Goal: Find contact information: Find contact information

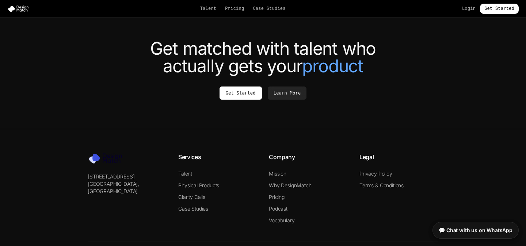
scroll to position [2804, 0]
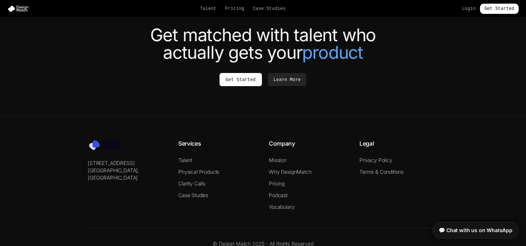
click at [114, 160] on p "[STREET_ADDRESS]" at bounding box center [127, 163] width 79 height 7
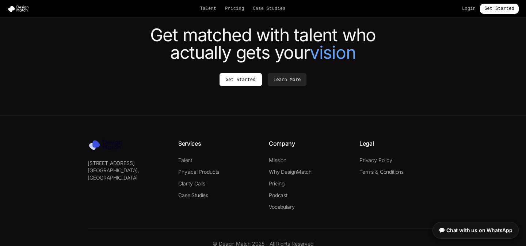
click at [114, 160] on p "[STREET_ADDRESS]" at bounding box center [127, 163] width 79 height 7
click at [112, 160] on p "[STREET_ADDRESS]" at bounding box center [127, 163] width 79 height 7
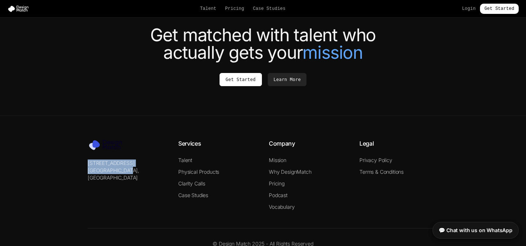
drag, startPoint x: 87, startPoint y: 137, endPoint x: 137, endPoint y: 145, distance: 50.3
click at [138, 145] on div "[STREET_ADDRESS] Services Talent Physical Products Clarity Calls Case Studies C…" at bounding box center [263, 193] width 374 height 108
copy div "[STREET_ADDRESS]"
